Goal: Navigation & Orientation: Go to known website

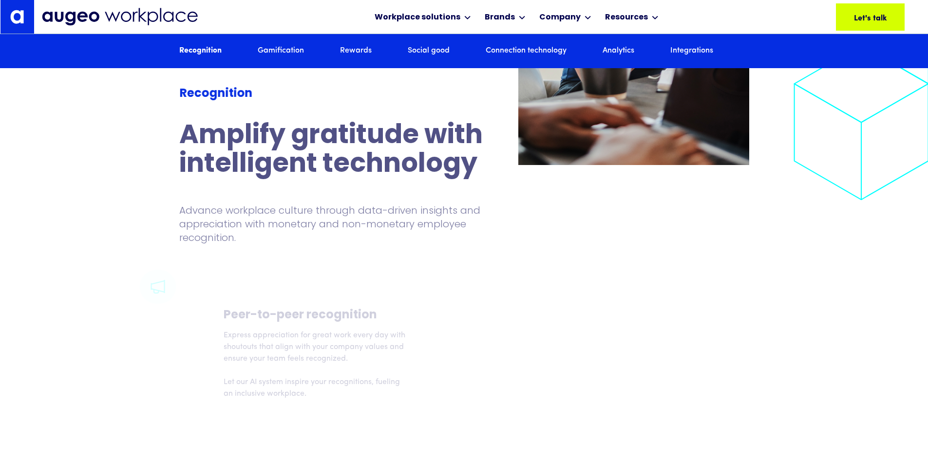
scroll to position [1500, 0]
